Goal: Complete application form: Complete application form

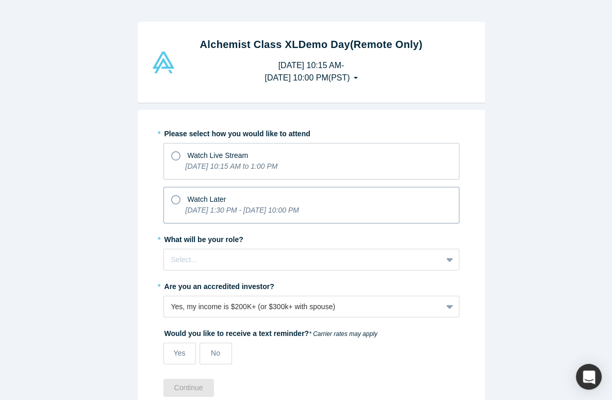
click at [171, 199] on icon at bounding box center [175, 199] width 9 height 9
click at [0, 0] on input "Watch Later [DATE] 1:30 PM - [DATE] 10:00 PM" at bounding box center [0, 0] width 0 height 0
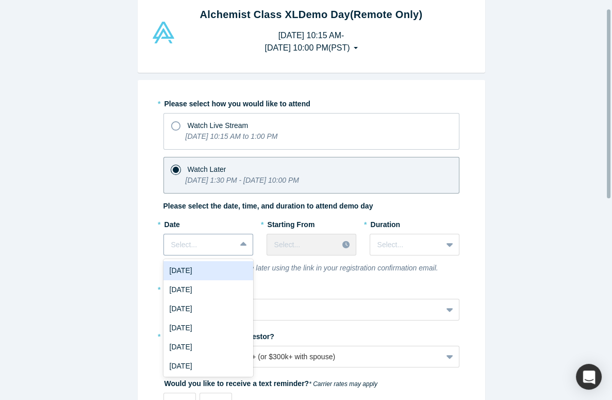
click at [238, 255] on div "7 results available. Use Up and Down to choose options, press Enter to select t…" at bounding box center [209, 245] width 90 height 22
click at [218, 274] on div "[DATE]" at bounding box center [209, 270] width 90 height 19
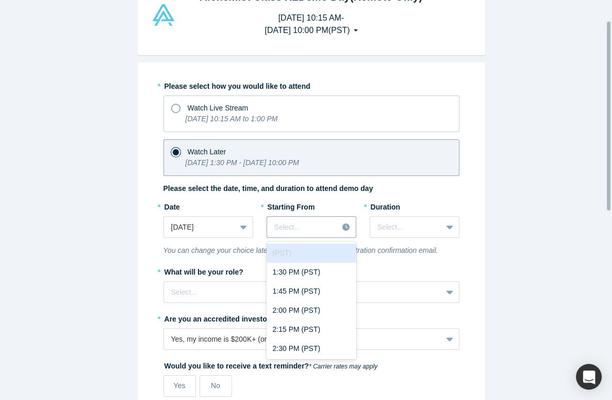
click at [344, 238] on div "43 results available. Use Up and Down to choose options, press Enter to select …" at bounding box center [312, 227] width 90 height 22
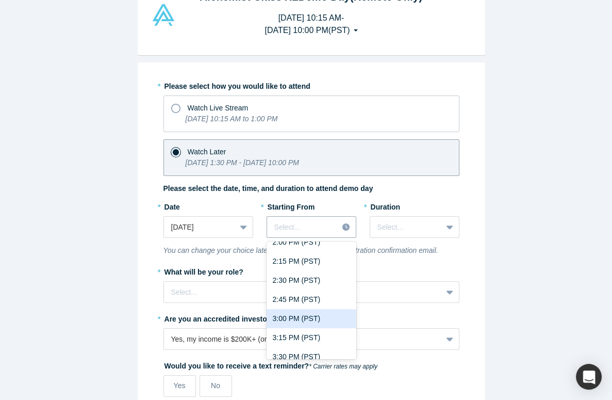
scroll to position [137, 0]
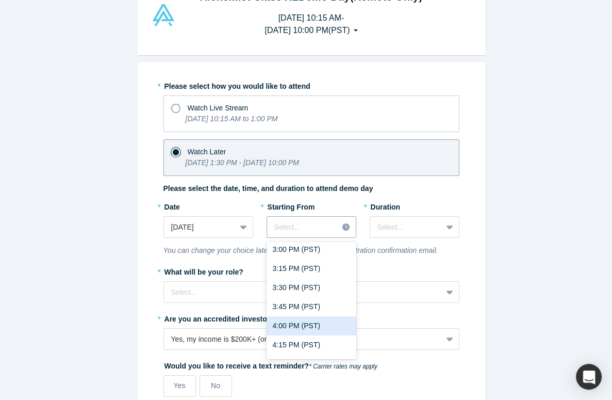
click at [308, 323] on div "4:00 PM (PST)" at bounding box center [312, 325] width 90 height 19
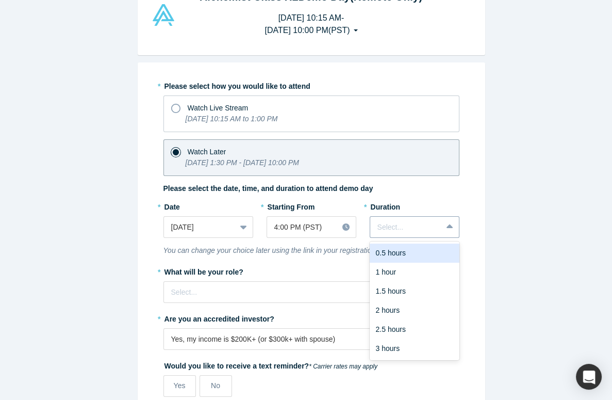
click at [447, 218] on div at bounding box center [451, 227] width 17 height 19
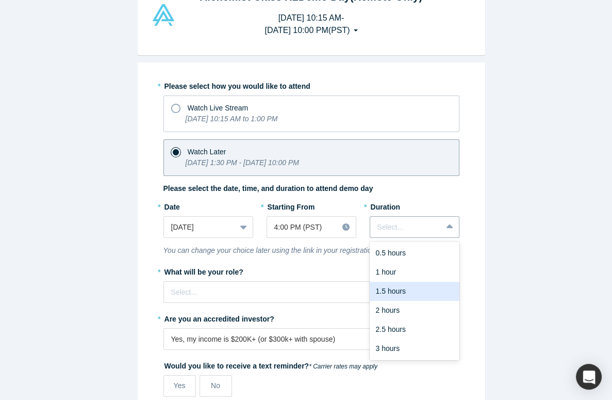
click at [390, 291] on div "1.5 hours" at bounding box center [415, 291] width 90 height 19
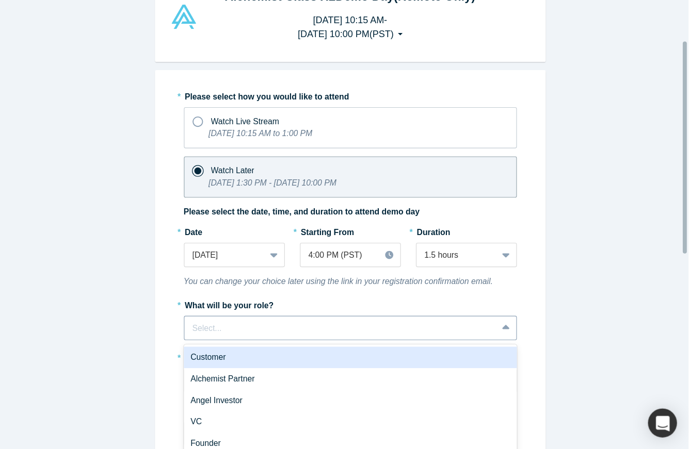
scroll to position [76, 0]
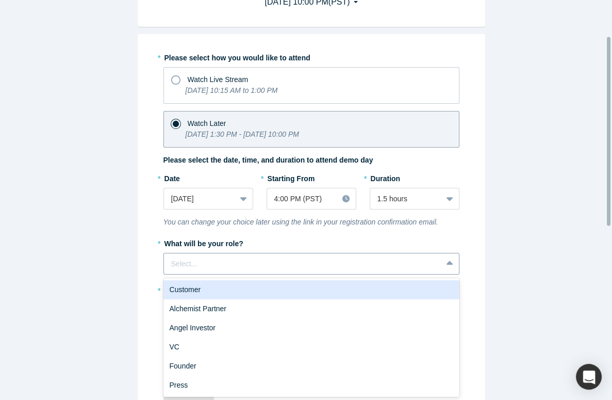
click at [442, 274] on div "6 results available. Use Up and Down to choose options, press Enter to select t…" at bounding box center [312, 264] width 296 height 22
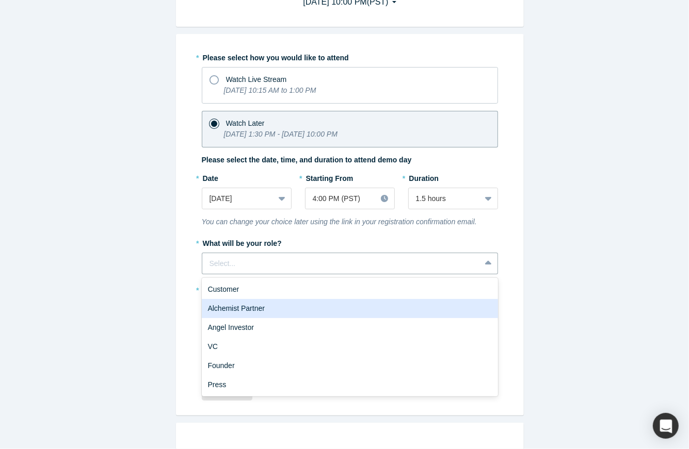
drag, startPoint x: 610, startPoint y: 25, endPoint x: 240, endPoint y: 305, distance: 464.3
click at [240, 305] on div "Alchemist Partner" at bounding box center [350, 308] width 296 height 19
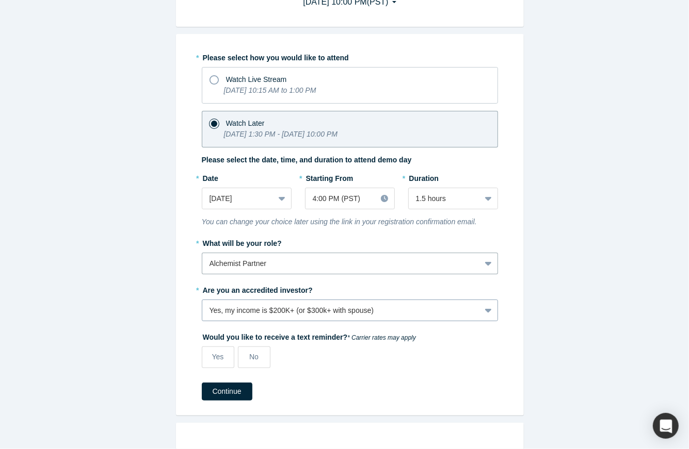
scroll to position [111, 0]
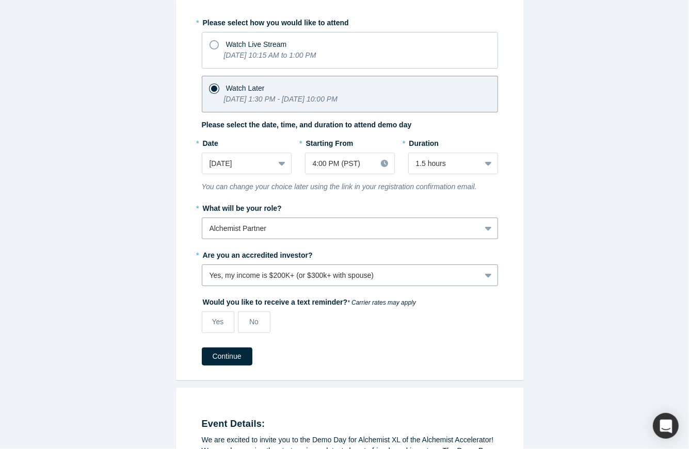
click at [481, 286] on div "Yes, my income is $200K+ (or $300k+ with spouse)" at bounding box center [350, 276] width 296 height 22
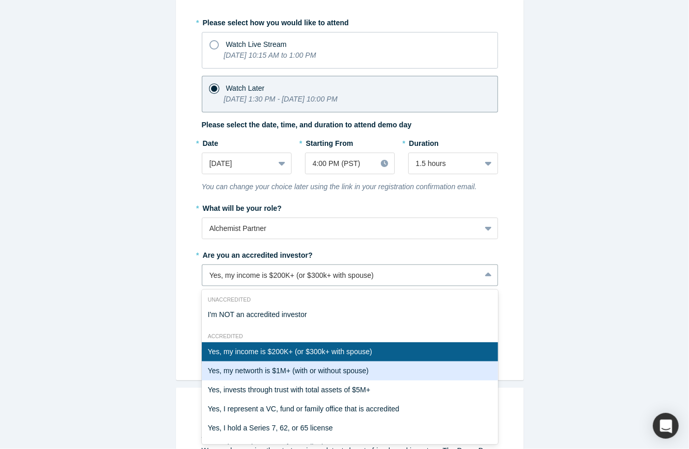
click at [365, 370] on div "Yes, my networth is $1M+ (with or without spouse)" at bounding box center [350, 371] width 296 height 19
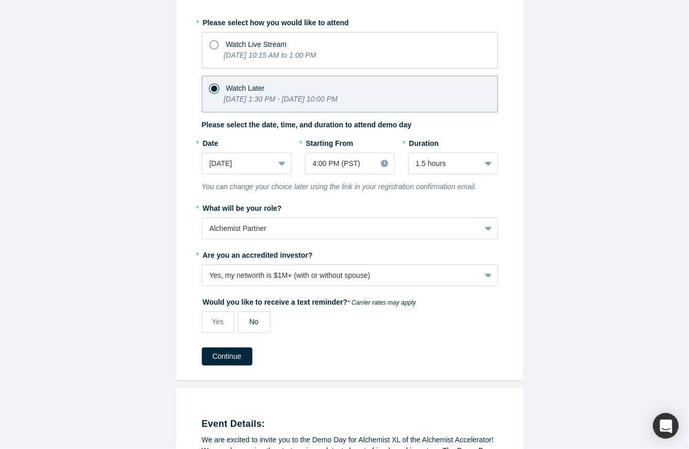
click at [249, 319] on span "No" at bounding box center [253, 322] width 9 height 8
click at [0, 0] on input "No" at bounding box center [0, 0] width 0 height 0
click at [235, 352] on button "Continue" at bounding box center [227, 357] width 51 height 18
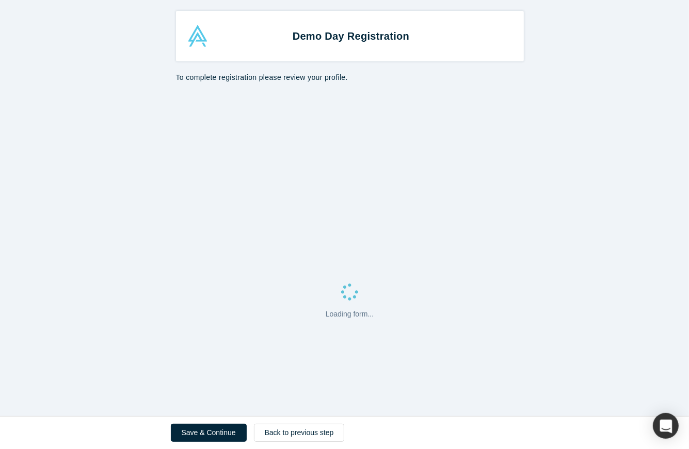
select select "US"
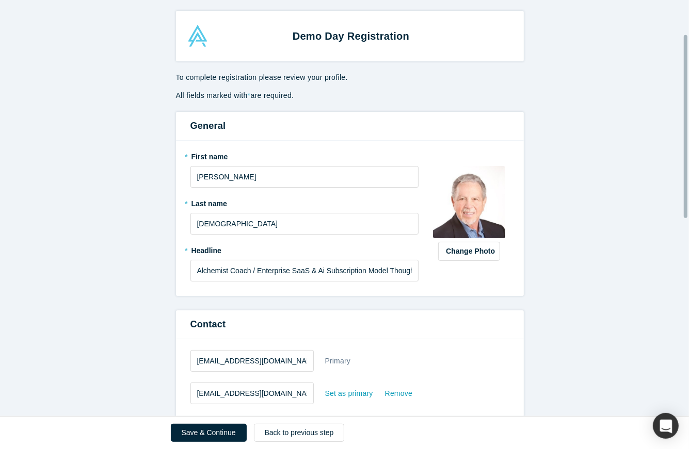
scroll to position [77, 0]
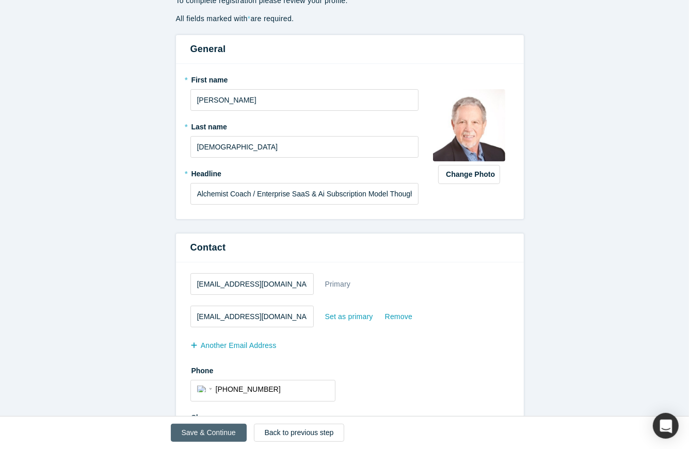
click at [213, 399] on button "Save & Continue" at bounding box center [209, 433] width 76 height 18
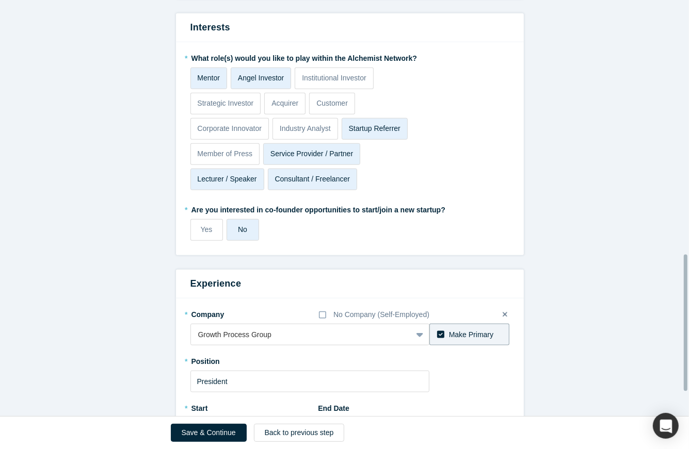
scroll to position [774, 0]
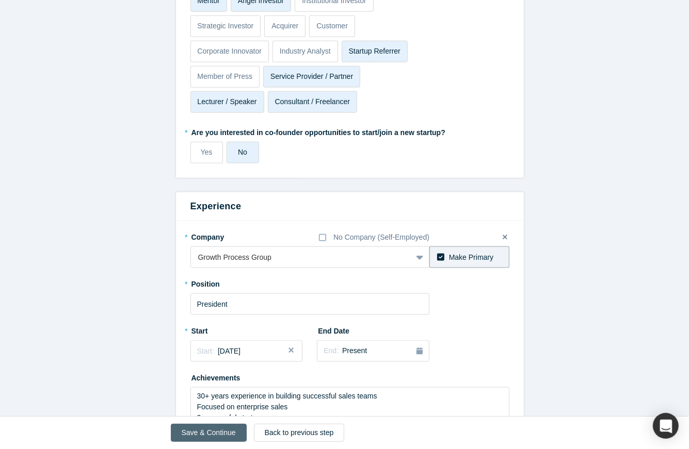
click at [196, 399] on button "Save & Continue" at bounding box center [209, 433] width 76 height 18
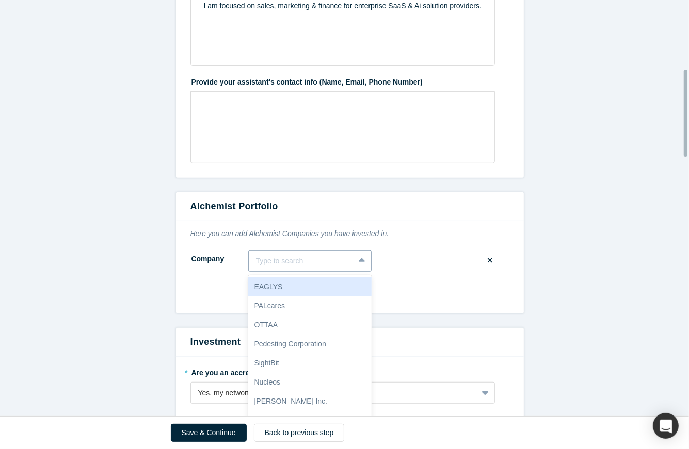
scroll to position [328, 0]
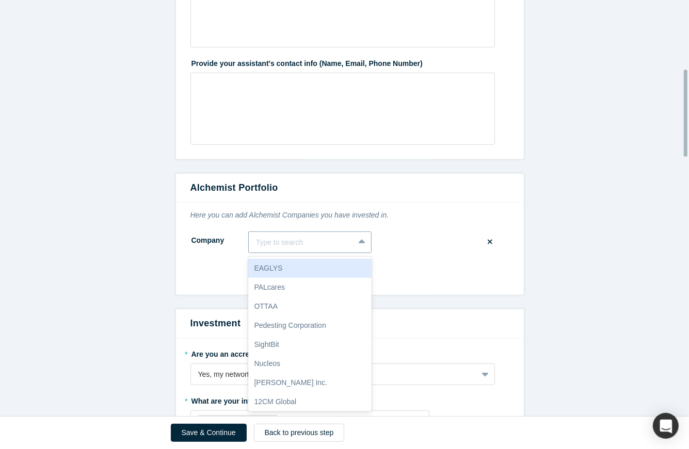
click at [269, 253] on div "10 results available. Use Up and Down to choose options, press Enter to select …" at bounding box center [309, 243] width 123 height 22
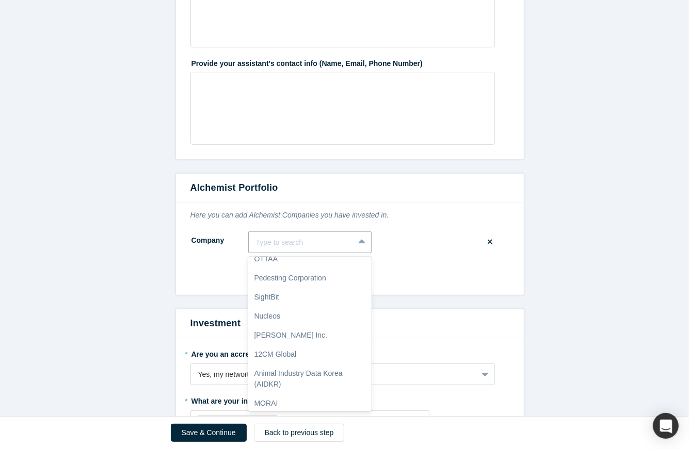
scroll to position [0, 0]
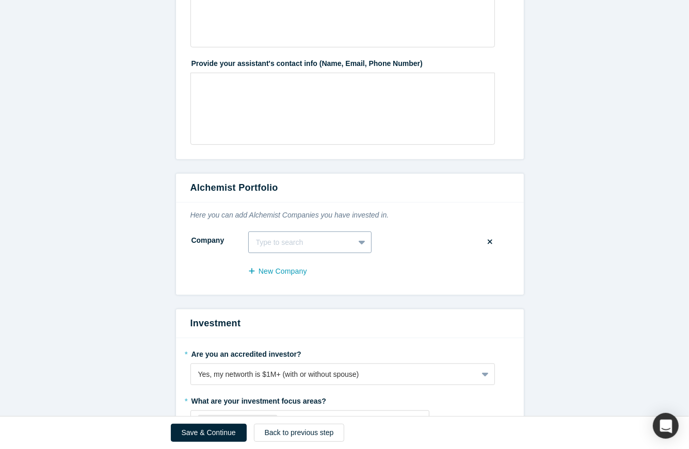
click at [266, 235] on div "Type to search" at bounding box center [301, 242] width 105 height 17
type input "Pitchit, Wialb"
drag, startPoint x: 311, startPoint y: 238, endPoint x: 297, endPoint y: 238, distance: 13.4
click at [296, 238] on div at bounding box center [301, 242] width 91 height 13
type input "pitchit"
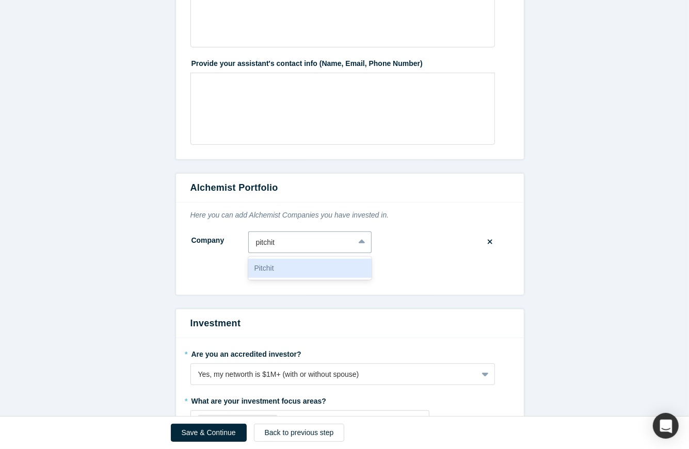
click at [320, 267] on div "Pitchit" at bounding box center [309, 268] width 123 height 19
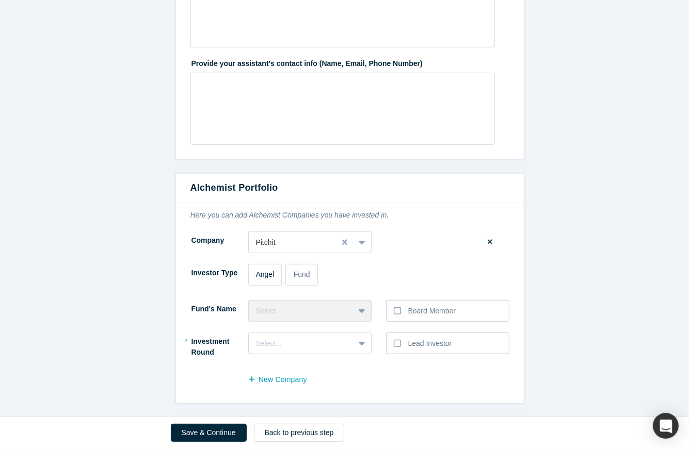
click at [256, 272] on span "Angel" at bounding box center [265, 274] width 19 height 8
click at [0, 0] on input "Angel" at bounding box center [0, 0] width 0 height 0
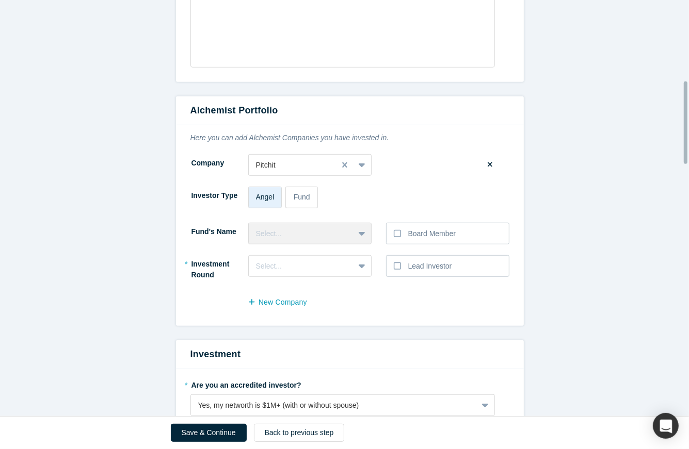
scroll to position [483, 0]
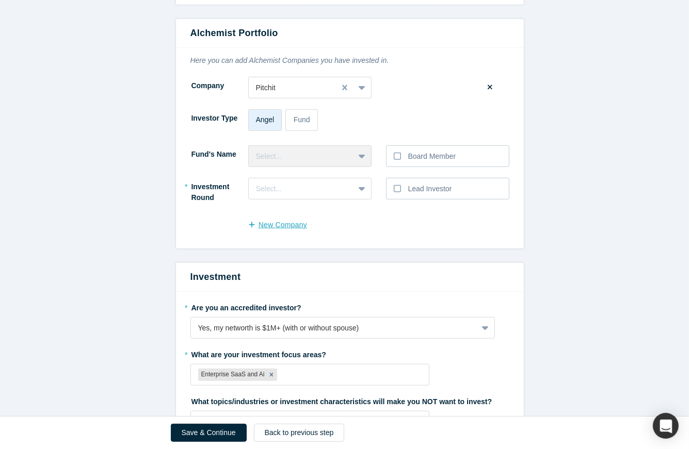
click at [266, 224] on button "New Company" at bounding box center [283, 225] width 70 height 18
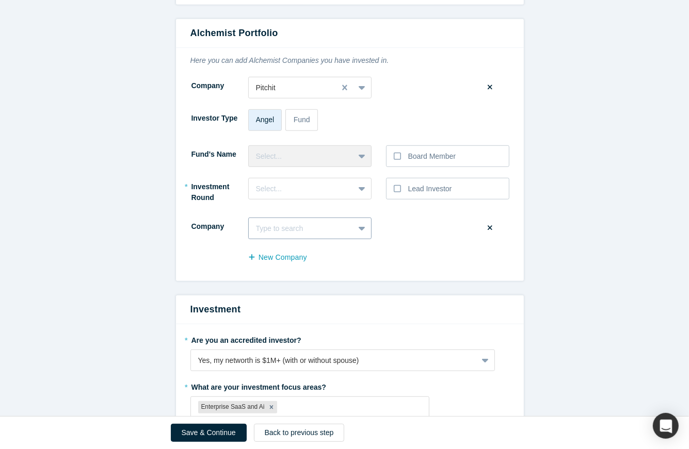
click at [278, 226] on div at bounding box center [301, 228] width 91 height 13
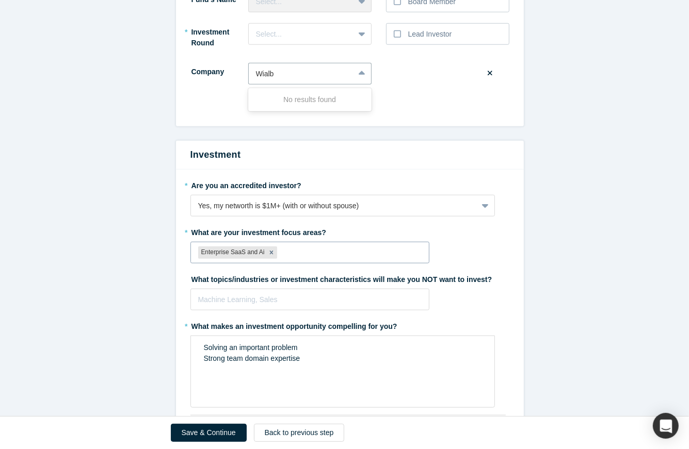
scroll to position [715, 0]
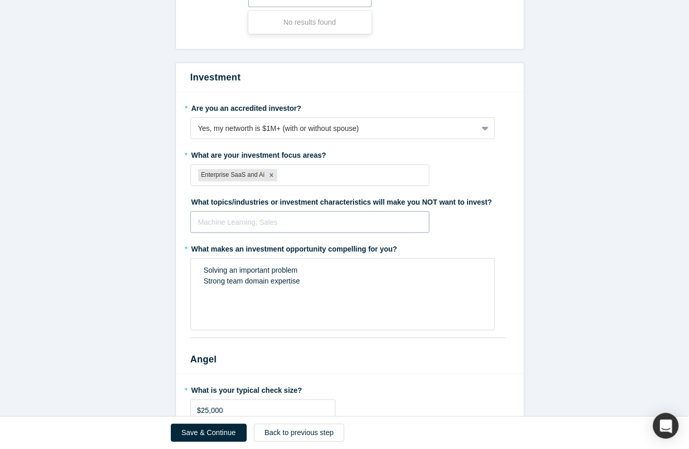
type input "Wialb"
click at [209, 223] on div at bounding box center [310, 222] width 224 height 13
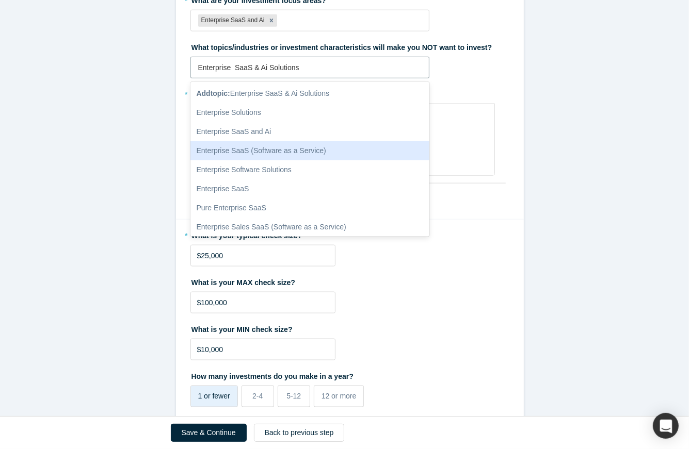
scroll to position [792, 0]
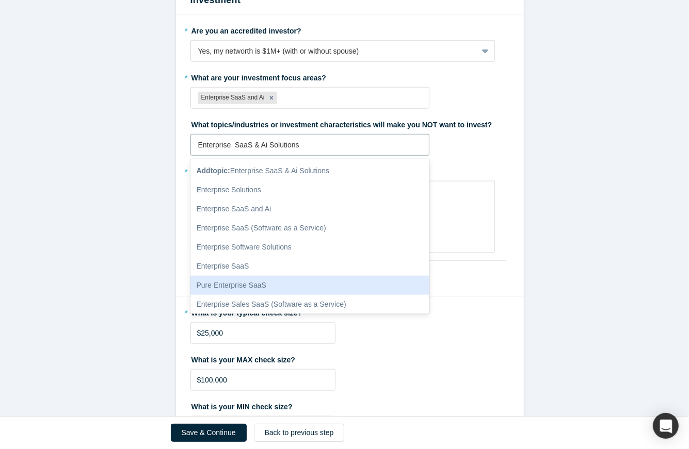
type input "Enterprise SaaS & Ai Solutions"
click at [511, 281] on div "Angel" at bounding box center [350, 282] width 348 height 29
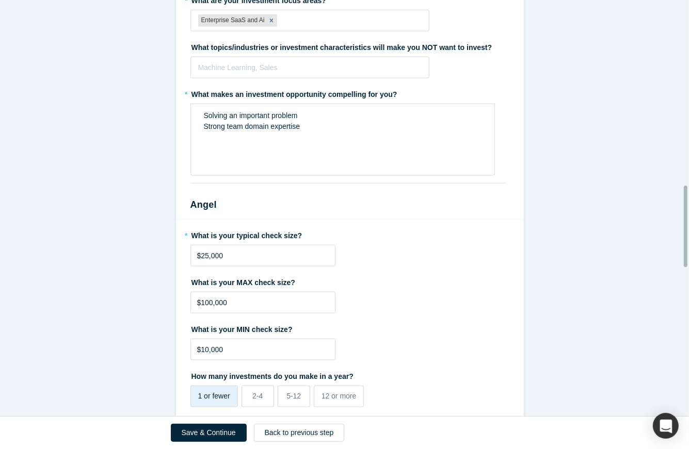
scroll to position [947, 0]
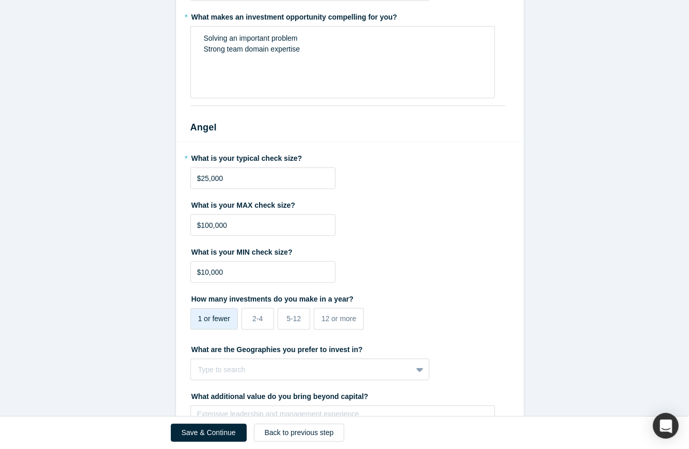
click at [213, 319] on span "1 or fewer" at bounding box center [214, 319] width 32 height 8
click at [0, 0] on input "1 or fewer" at bounding box center [0, 0] width 0 height 0
click at [206, 318] on span "1 or fewer" at bounding box center [214, 319] width 32 height 8
click at [0, 0] on input "1 or fewer" at bounding box center [0, 0] width 0 height 0
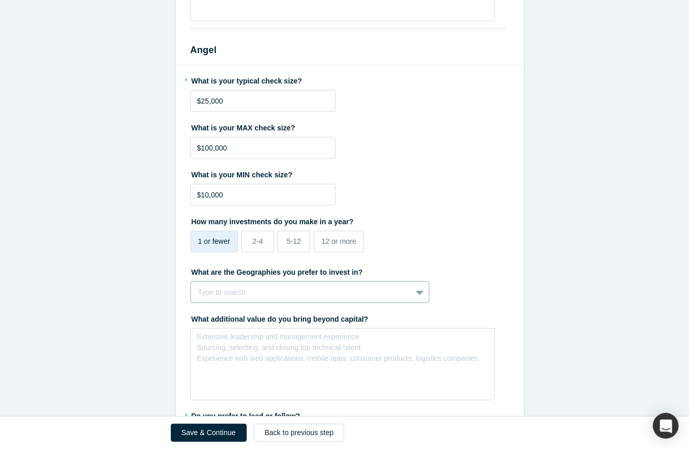
scroll to position [1075, 0]
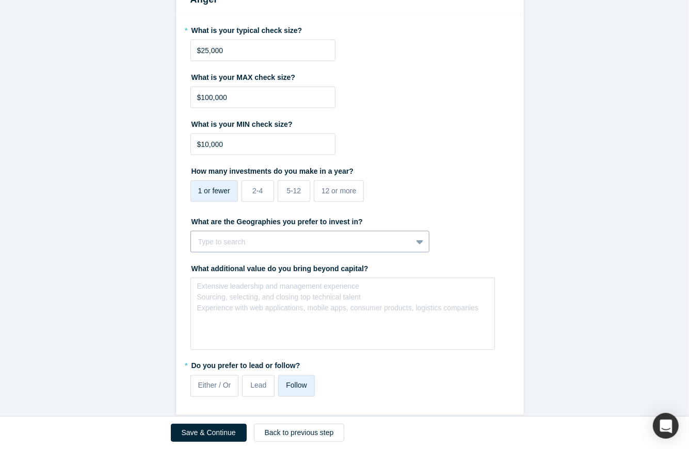
click at [416, 253] on div "Type to search" at bounding box center [309, 242] width 239 height 22
click at [454, 260] on label "What additional value do you bring beyond capital?" at bounding box center [349, 267] width 319 height 14
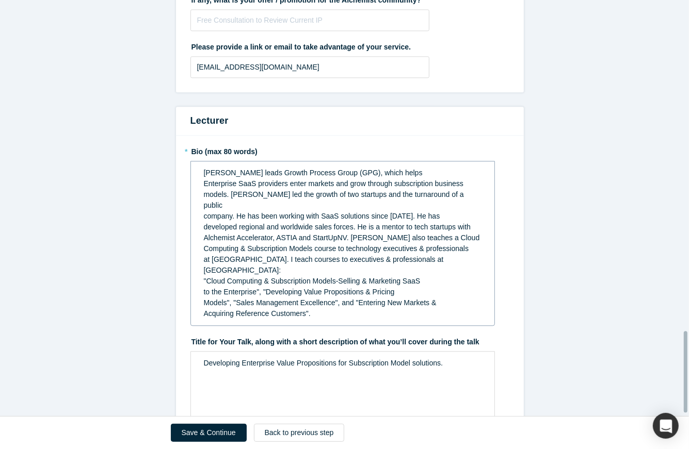
scroll to position [1709, 0]
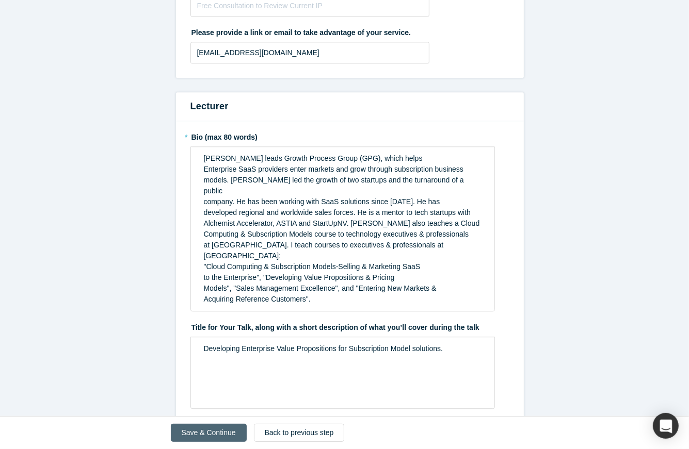
click at [213, 399] on button "Save & Continue" at bounding box center [209, 433] width 76 height 18
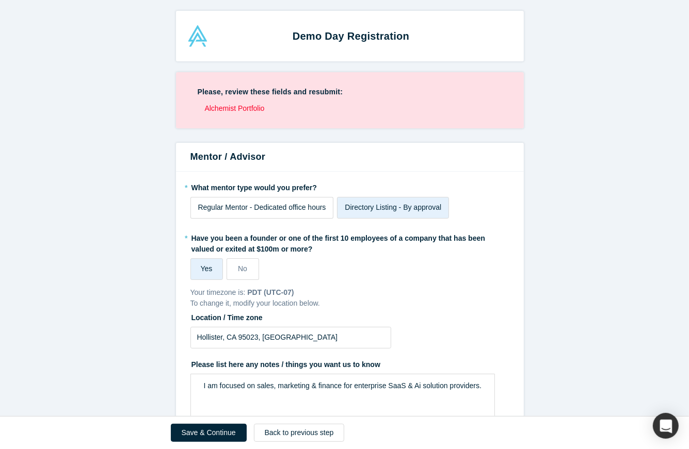
click at [291, 211] on span "Regular Mentor - Dedicated office hours" at bounding box center [262, 207] width 128 height 8
click at [0, 0] on input "Regular Mentor - Dedicated office hours" at bounding box center [0, 0] width 0 height 0
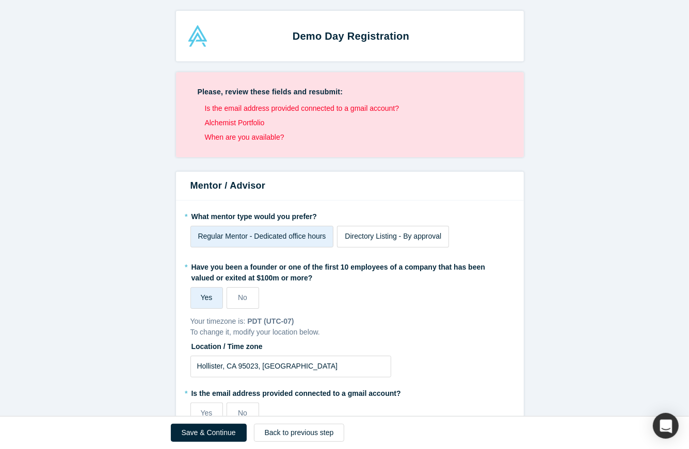
click at [345, 237] on span "Directory Listing - By approval" at bounding box center [393, 236] width 96 height 8
click at [0, 0] on input "Directory Listing - By approval" at bounding box center [0, 0] width 0 height 0
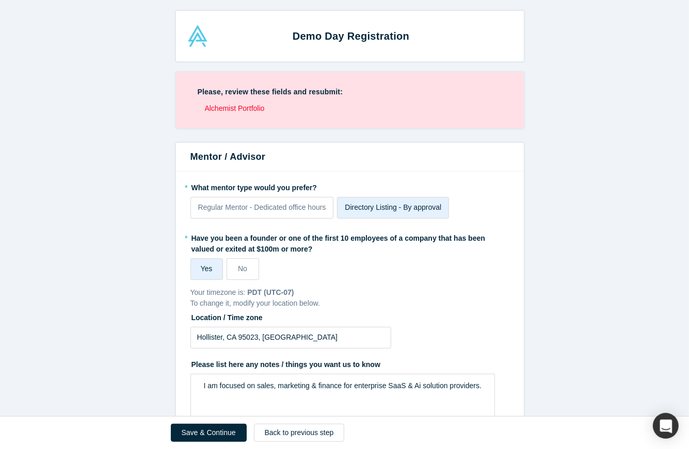
click at [202, 270] on span "Yes" at bounding box center [207, 269] width 12 height 8
click at [0, 0] on input "Yes" at bounding box center [0, 0] width 0 height 0
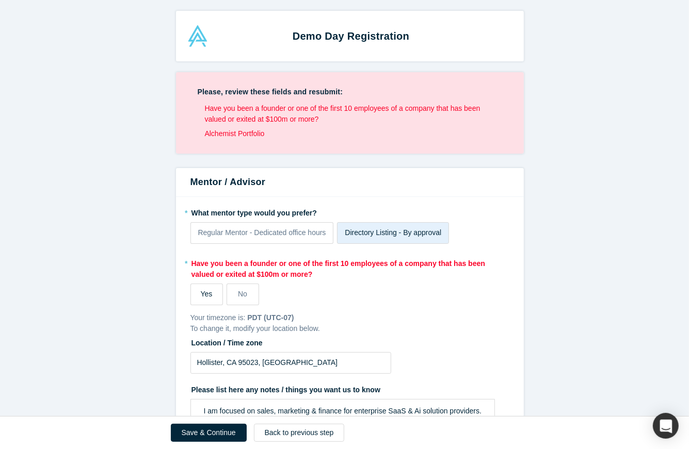
click at [201, 287] on label "Yes" at bounding box center [206, 295] width 33 height 22
click at [0, 0] on input "Yes" at bounding box center [0, 0] width 0 height 0
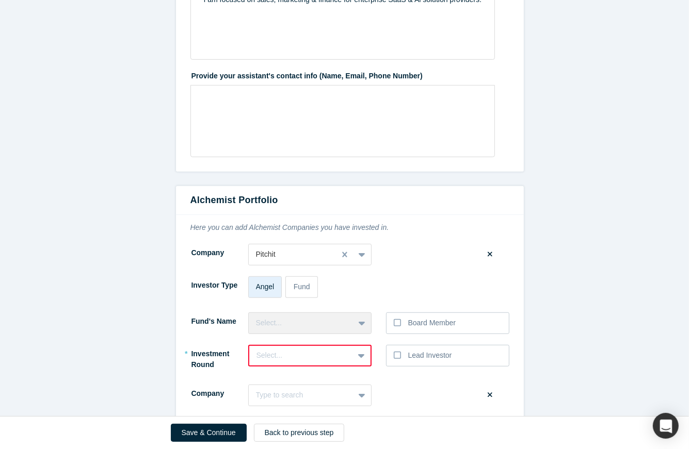
scroll to position [464, 0]
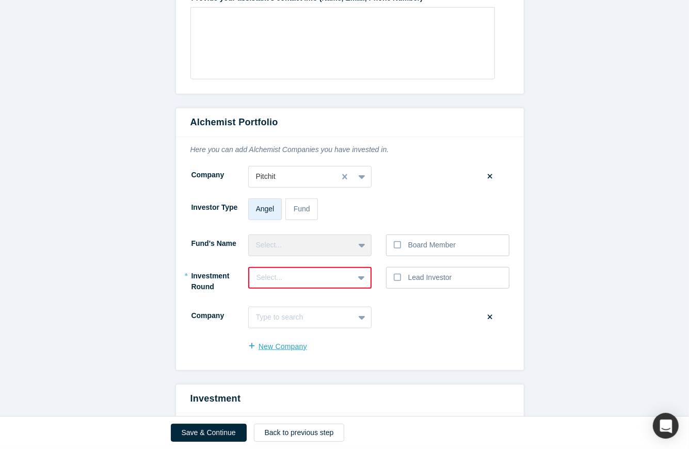
click at [283, 349] on button "New Company" at bounding box center [283, 347] width 70 height 18
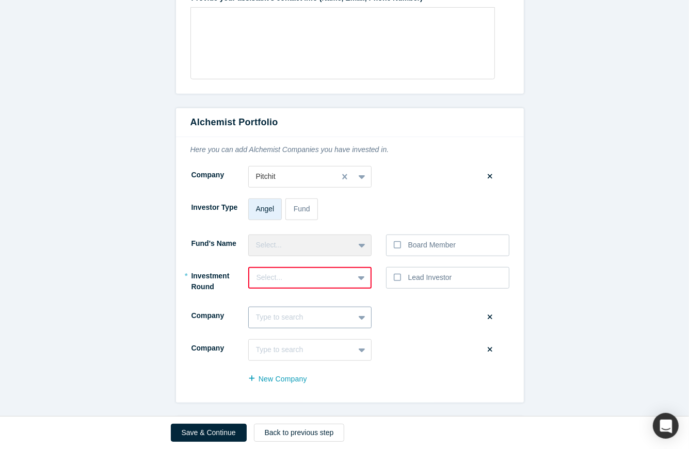
scroll to position [540, 0]
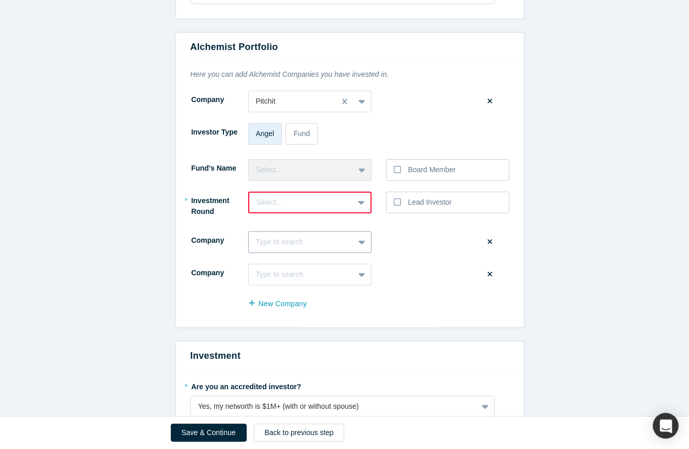
click at [297, 253] on div "Type to search" at bounding box center [309, 243] width 123 height 22
type input "Wilab"
click at [323, 274] on div "Wilab" at bounding box center [309, 268] width 123 height 19
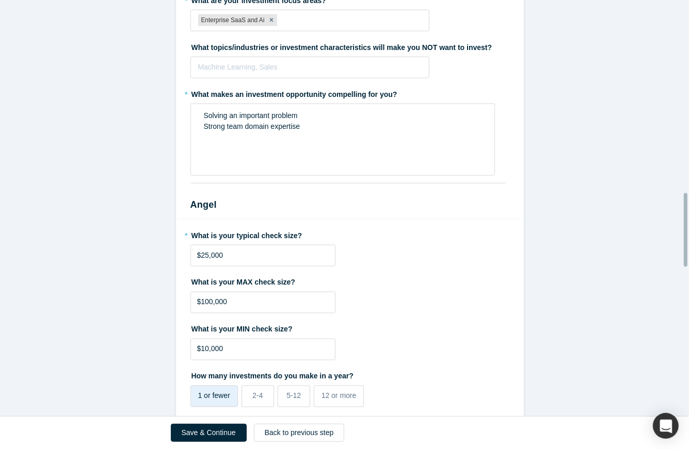
scroll to position [1159, 0]
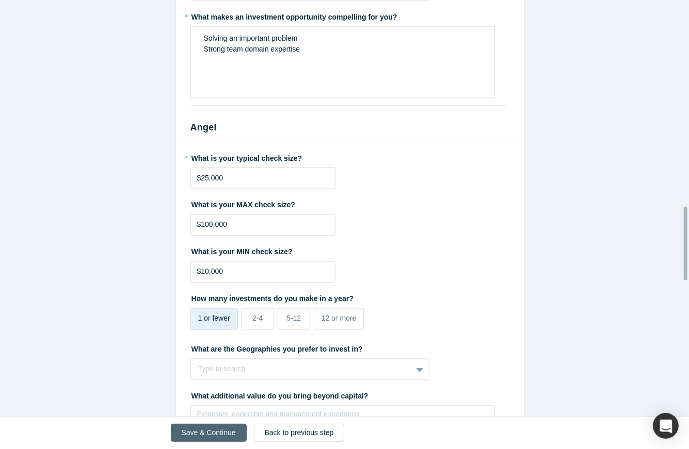
click at [204, 399] on button "Save & Continue" at bounding box center [209, 433] width 76 height 18
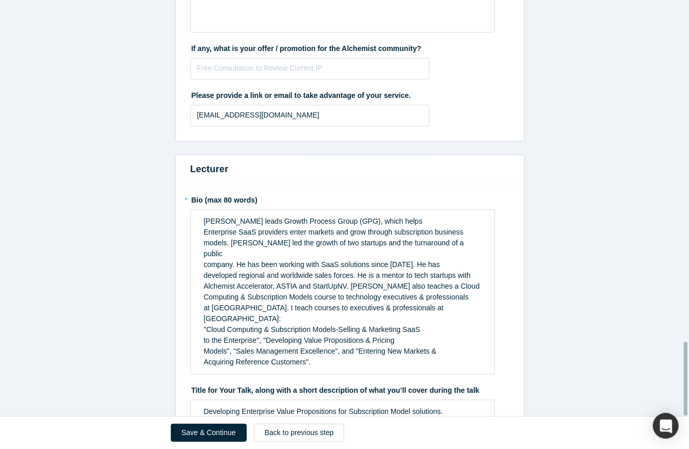
scroll to position [1920, 0]
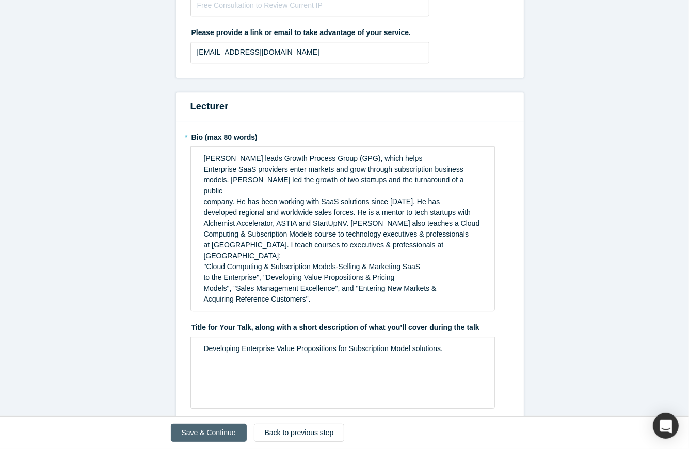
click at [220, 399] on div "Save & Continue Back to previous step" at bounding box center [345, 433] width 348 height 33
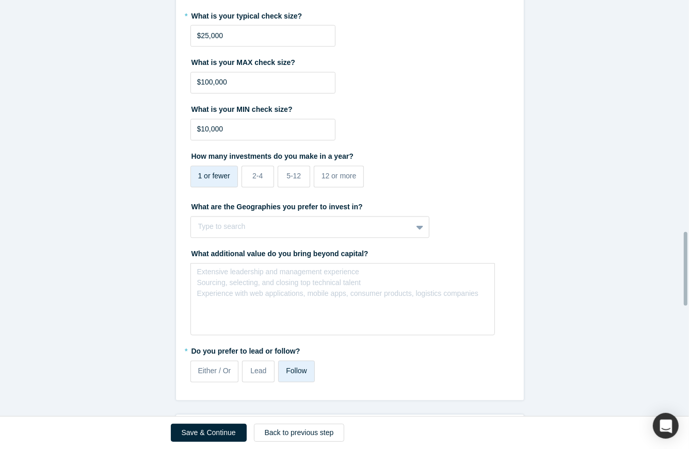
scroll to position [1146, 0]
